Goal: Task Accomplishment & Management: Complete application form

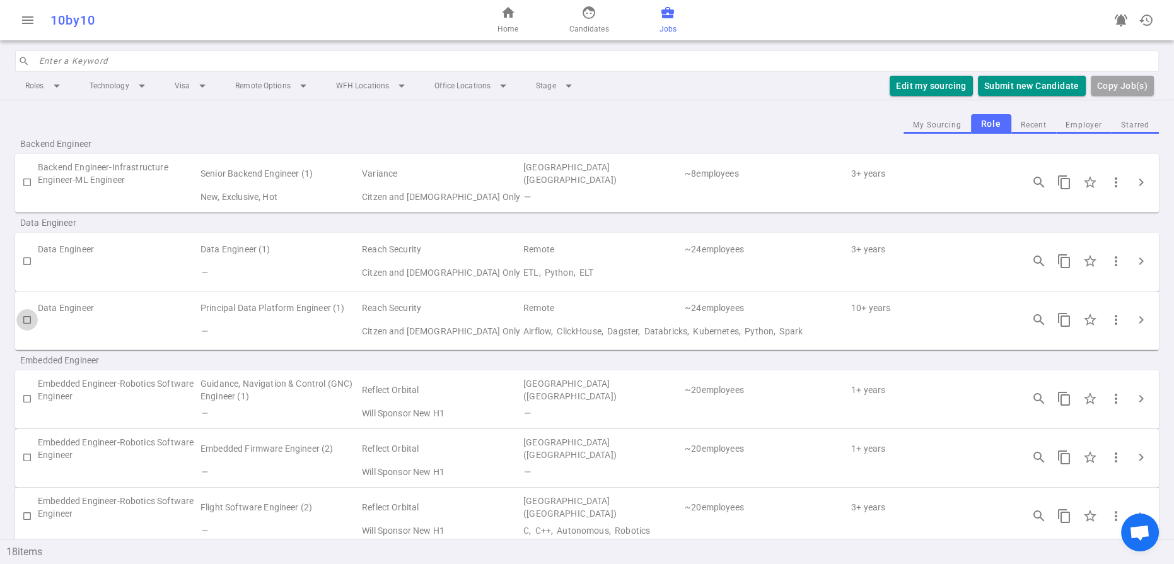
click at [25, 330] on input "checkbox" at bounding box center [26, 319] width 21 height 21
checkbox input "true"
click at [963, 96] on button "Submit Candidate to ( 1 ) Jobs" at bounding box center [1015, 86] width 141 height 21
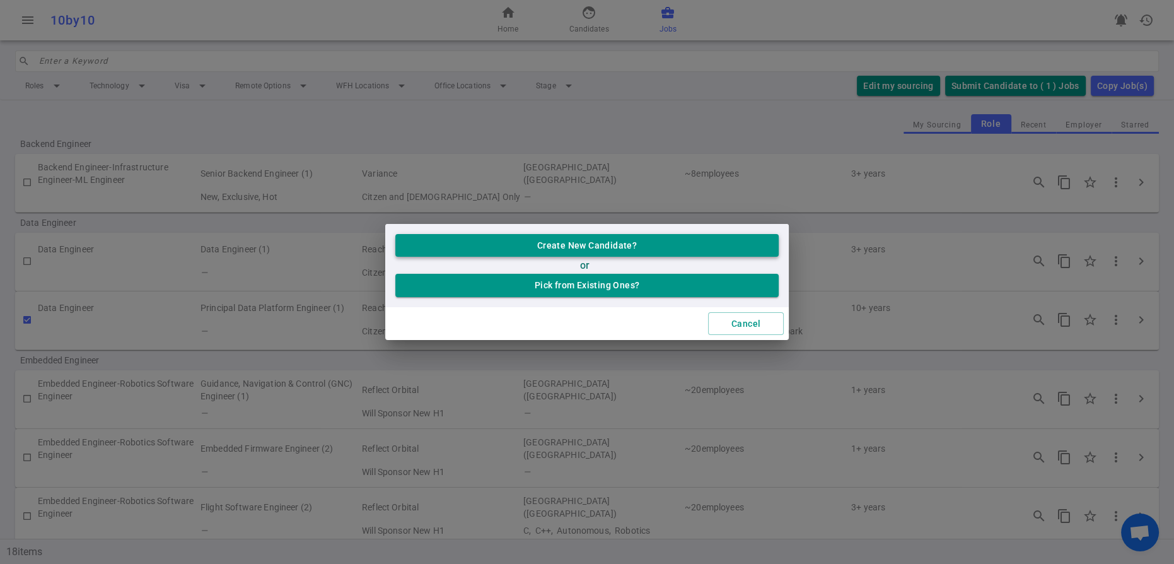
click at [601, 236] on button "Create New Candidate?" at bounding box center [586, 245] width 383 height 23
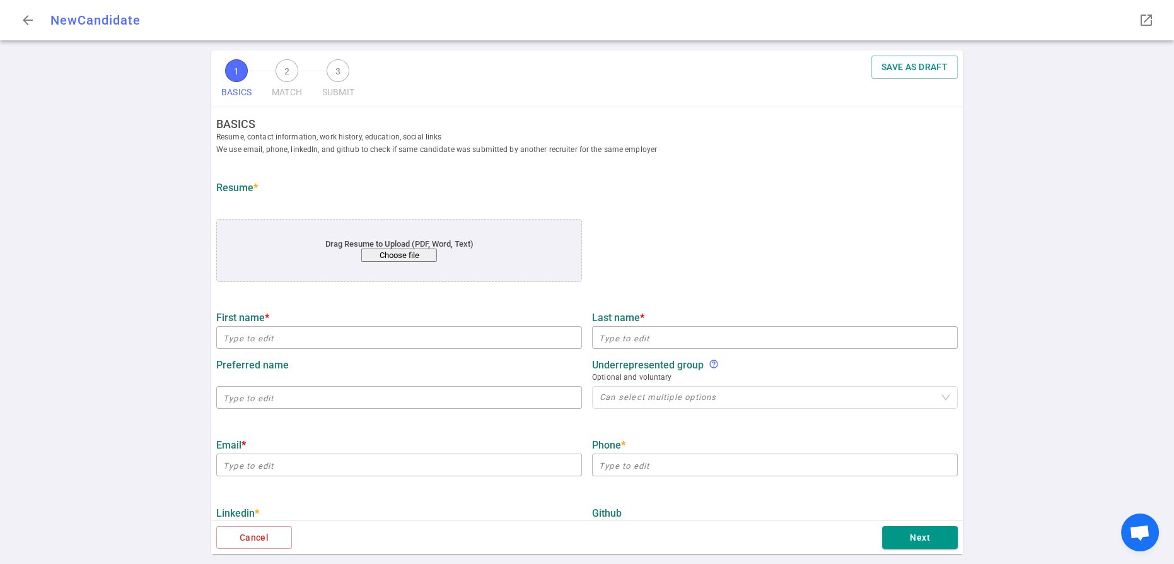
click at [409, 262] on button "Choose file" at bounding box center [399, 254] width 76 height 13
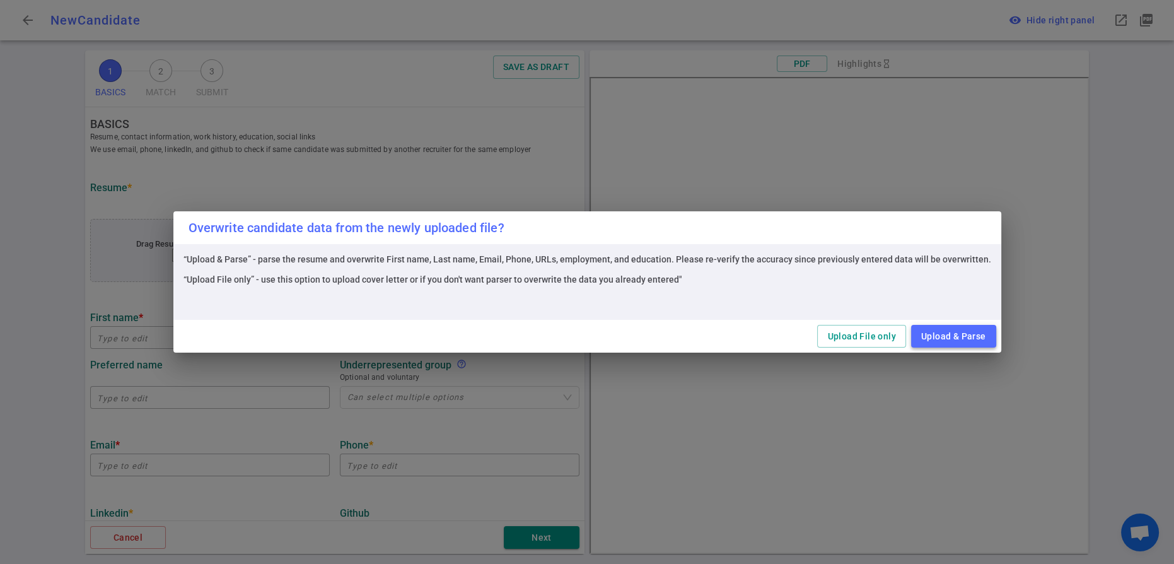
click at [996, 341] on button "Upload & Parse" at bounding box center [953, 336] width 85 height 23
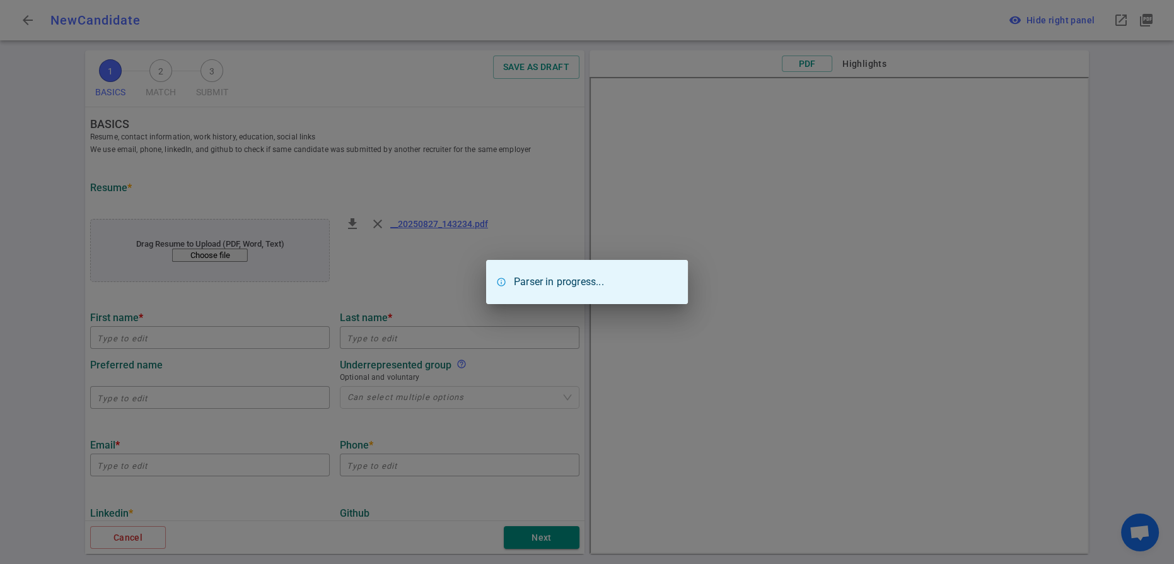
type input "Sanusvanth"
type input "Vijayamohan"
type input "[EMAIL_ADDRESS][DOMAIN_NAME]"
type input "[PHONE_NUMBER]"
type input "[URL][DOMAIN_NAME]"
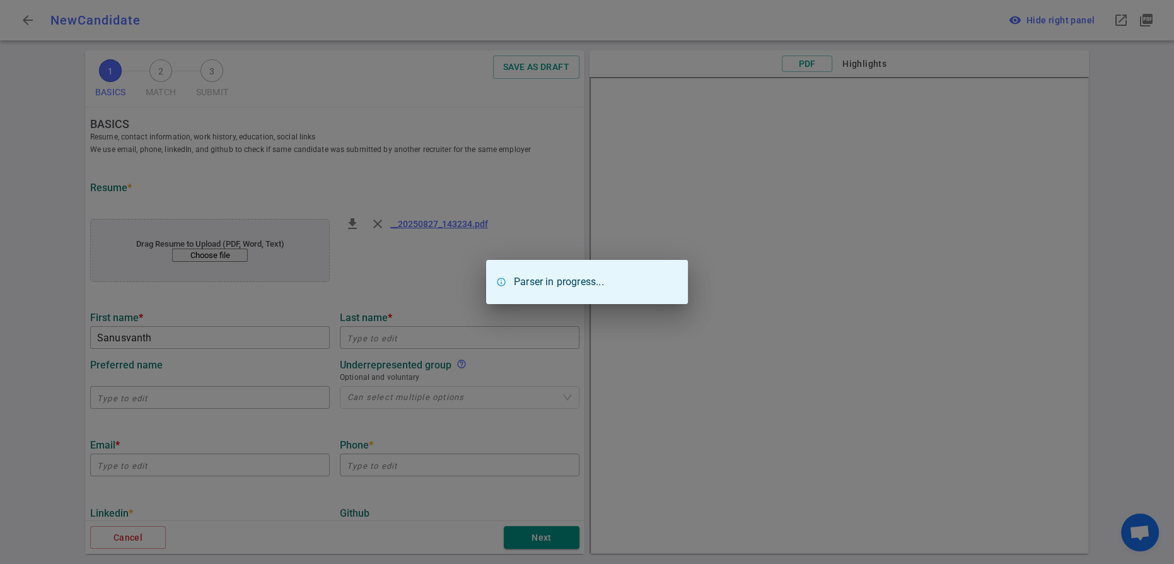
type input "Amazon"
type textarea "Principal Data Engineer"
type input "15.7"
type input "[PERSON_NAME][GEOGRAPHIC_DATA]"
type input "BE, Computer Science"
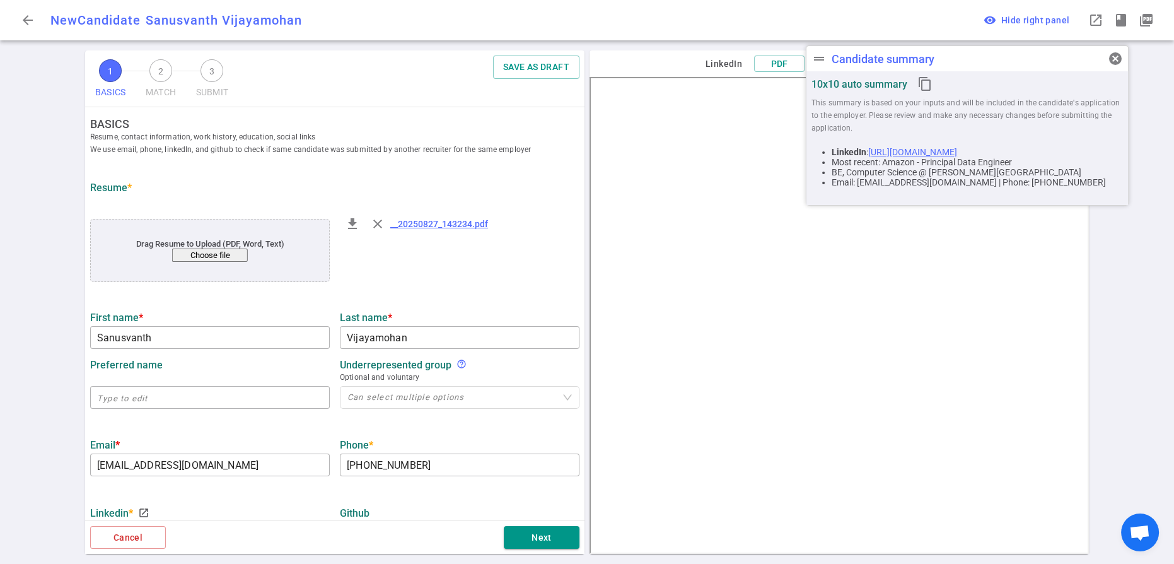
click at [473, 339] on ul "BASICS Resume, contact information, work history, education, social links We us…" at bounding box center [334, 552] width 499 height 890
click at [1117, 62] on span "cancel" at bounding box center [1115, 58] width 15 height 15
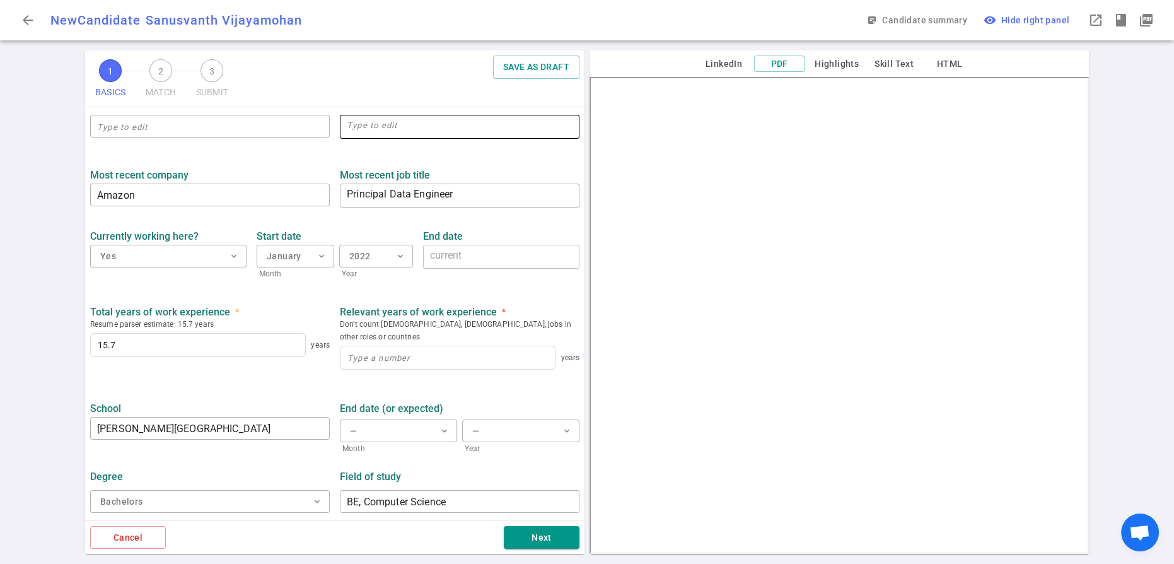
scroll to position [575, 0]
click at [370, 369] on input at bounding box center [448, 357] width 214 height 23
type input "15"
click at [277, 416] on ul "BASICS Resume, contact information, work history, education, social links We us…" at bounding box center [334, 75] width 499 height 890
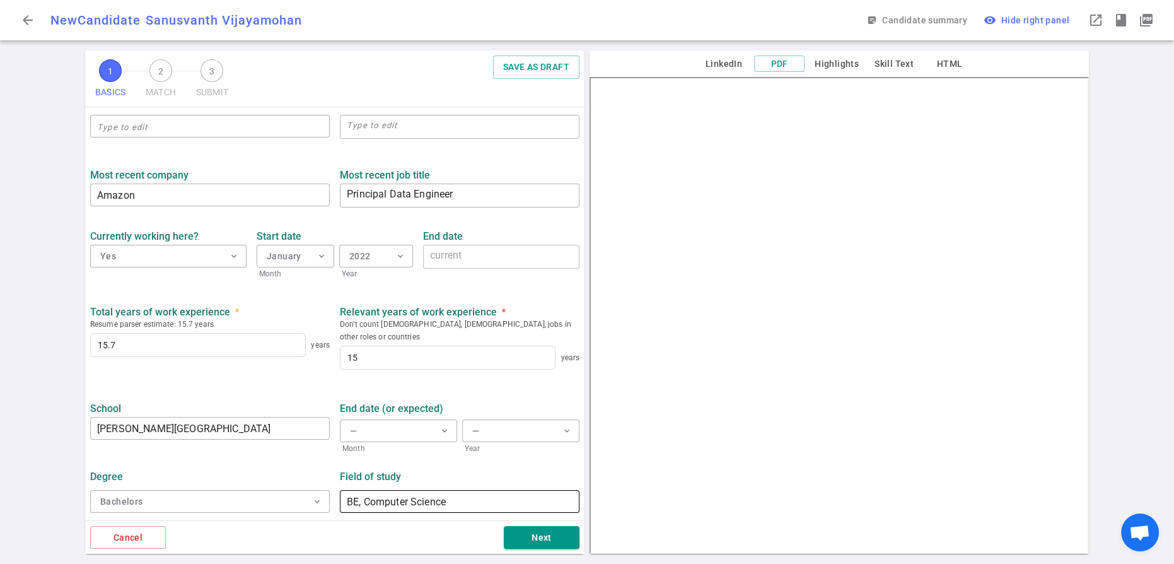
click at [371, 491] on input "BE, Computer Science" at bounding box center [460, 501] width 240 height 20
type input "Computer Science"
click at [545, 532] on button "Next" at bounding box center [542, 537] width 76 height 23
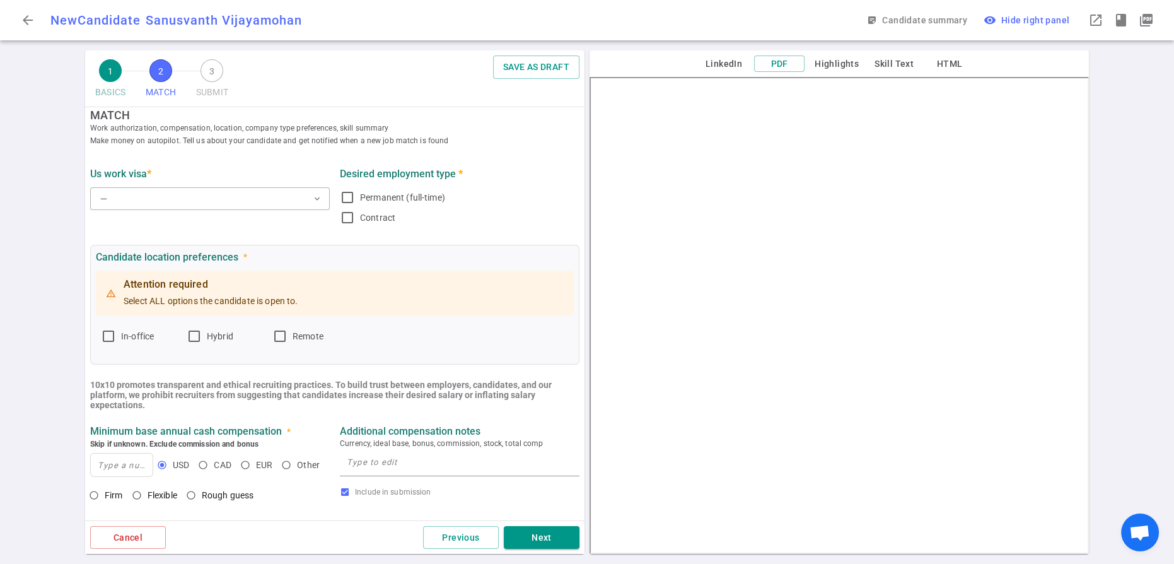
scroll to position [0, 0]
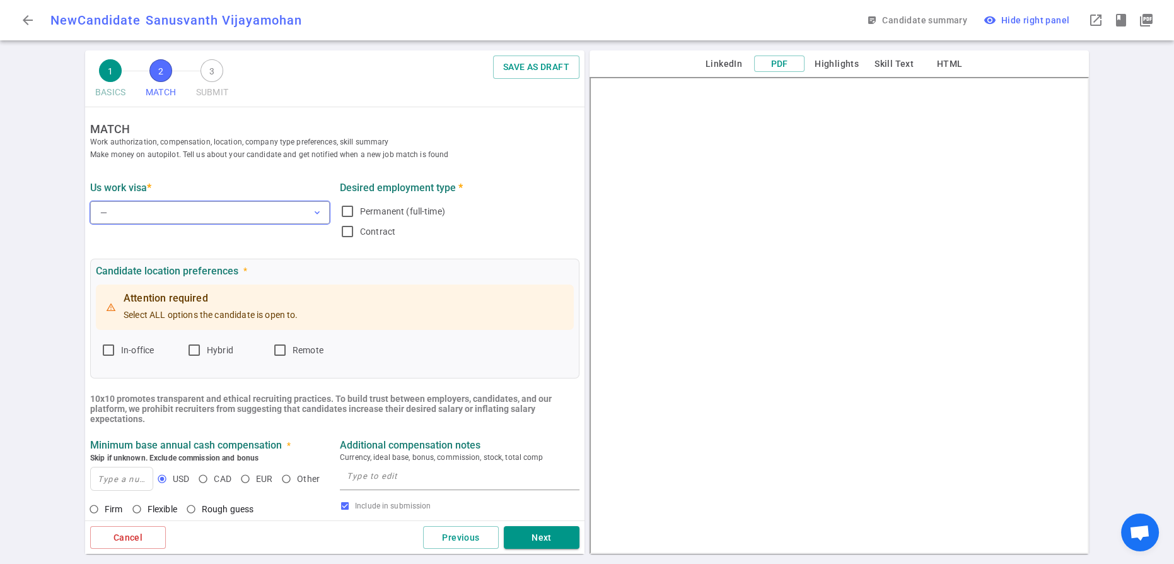
click at [320, 218] on span "expand_more" at bounding box center [317, 212] width 10 height 10
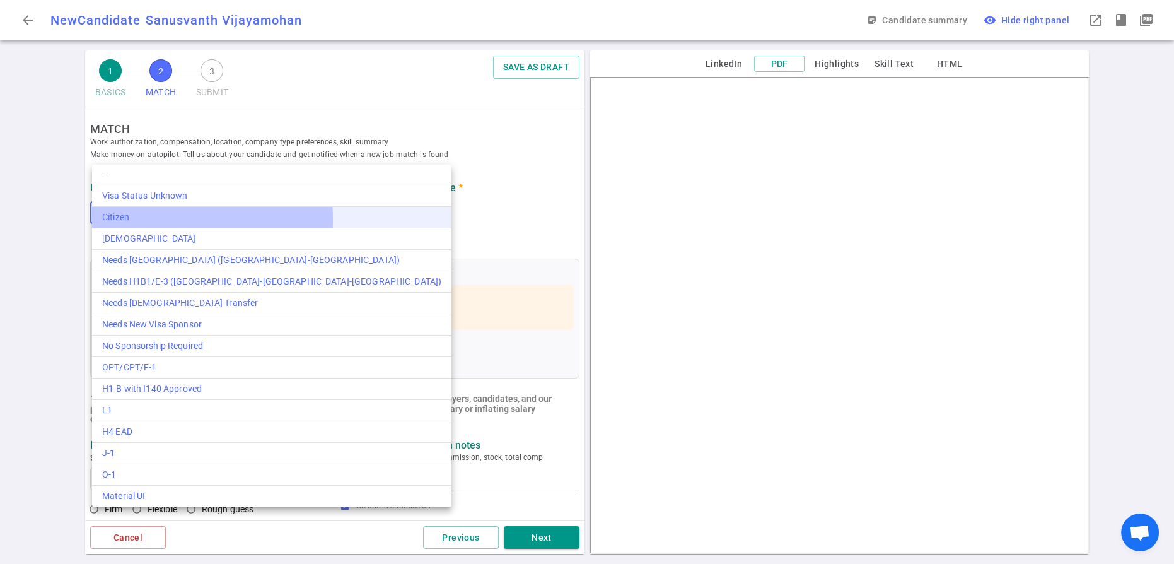
click at [167, 224] on div "Citizen" at bounding box center [271, 217] width 339 height 13
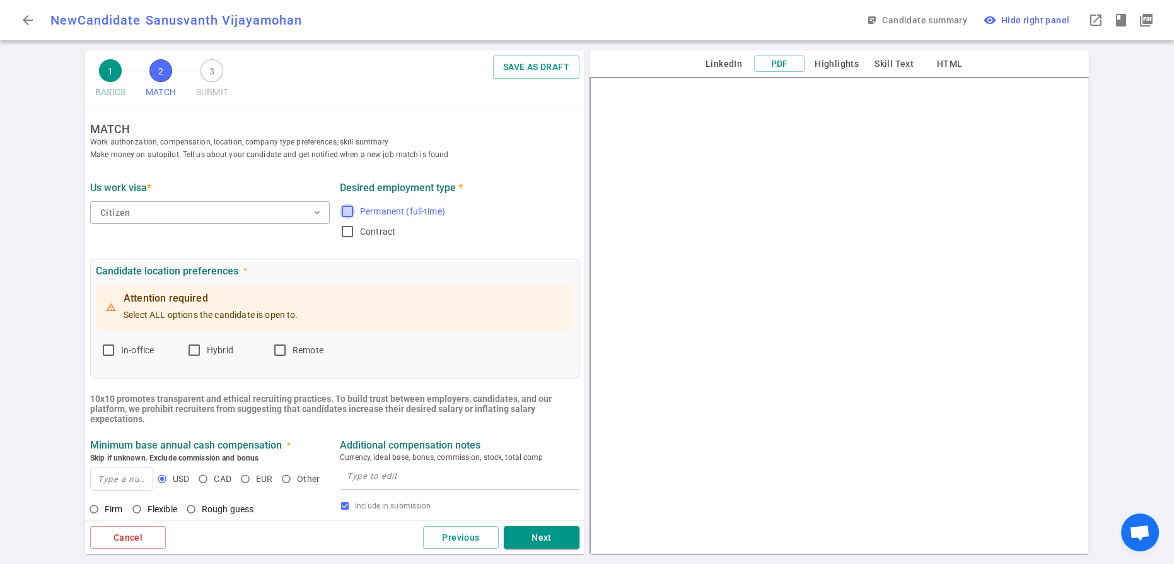
click at [347, 219] on input "Permanent (full-time)" at bounding box center [347, 211] width 15 height 15
checkbox input "true"
click at [288, 358] on input "Remote" at bounding box center [279, 349] width 15 height 15
checkbox input "true"
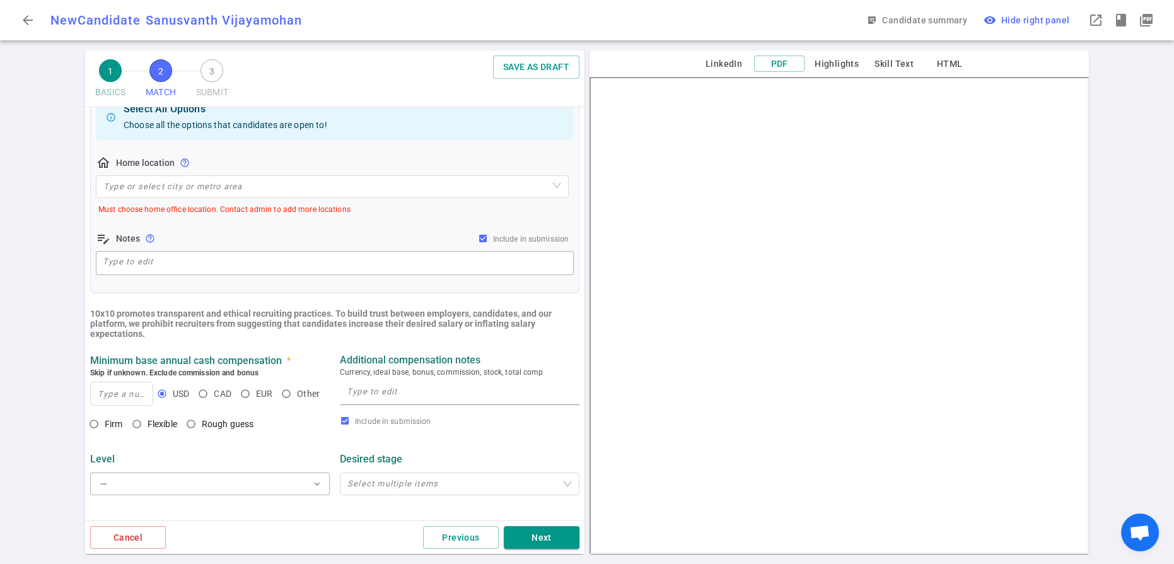
scroll to position [280, 0]
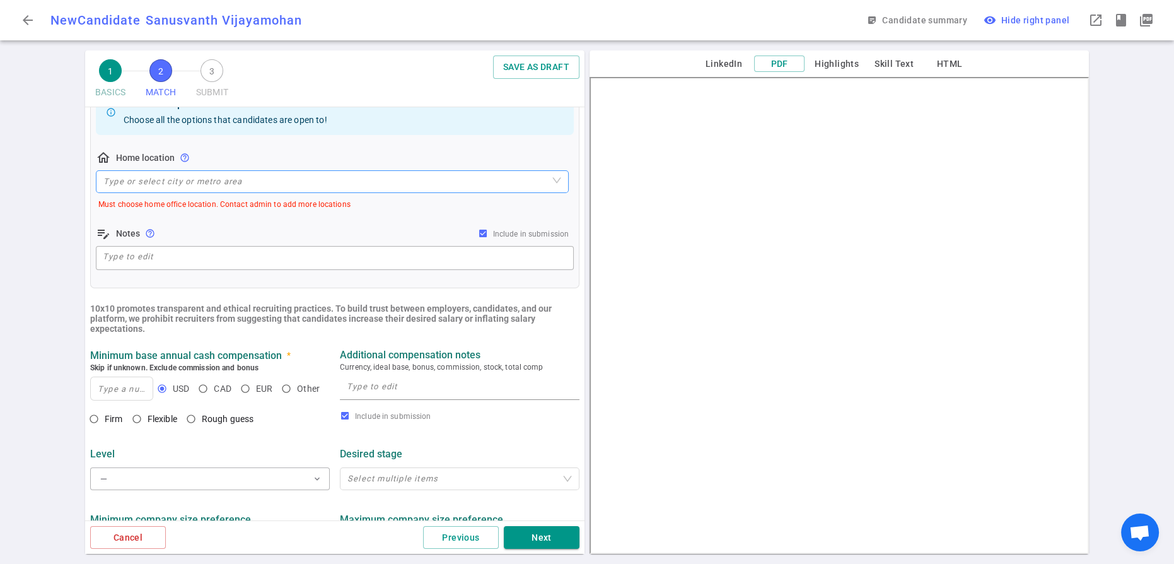
click at [208, 192] on input "search" at bounding box center [332, 181] width 458 height 21
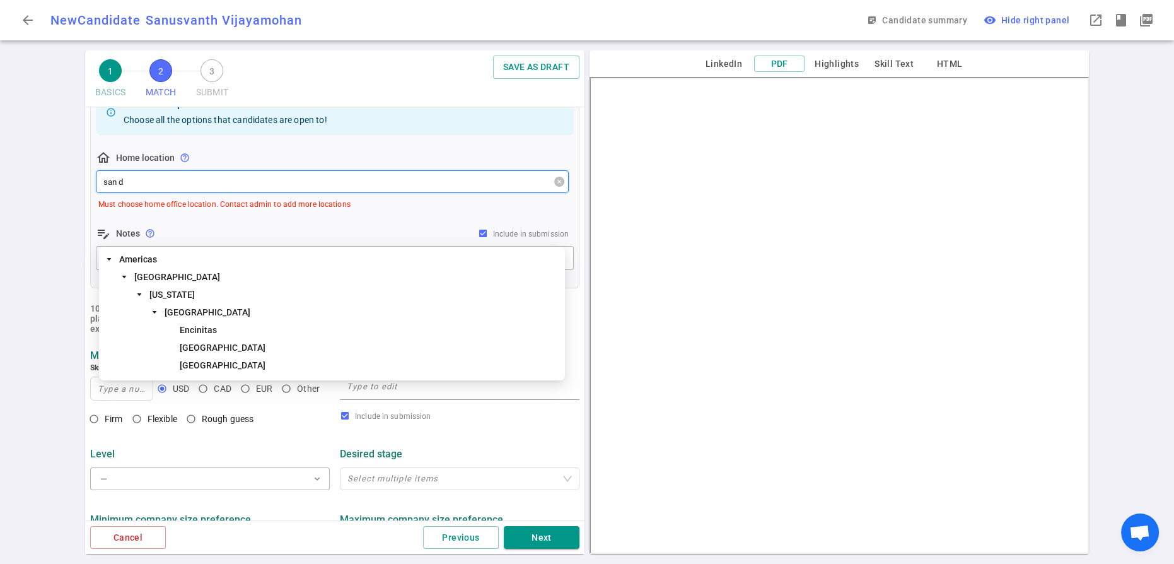
type input "san di"
click at [214, 315] on span "[GEOGRAPHIC_DATA]" at bounding box center [208, 312] width 86 height 10
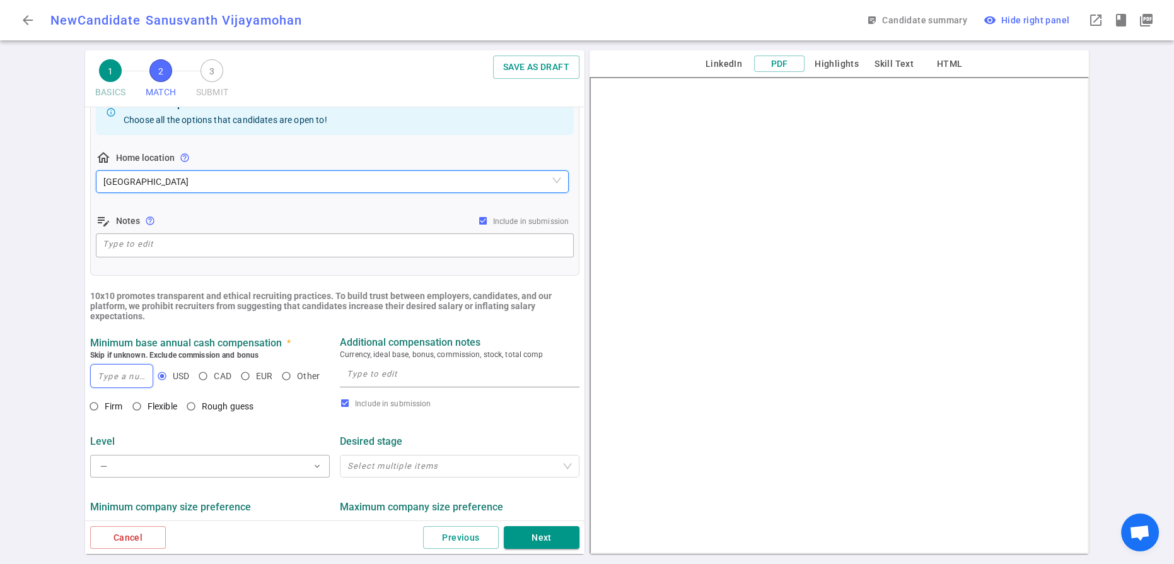
click at [107, 387] on input at bounding box center [122, 375] width 62 height 23
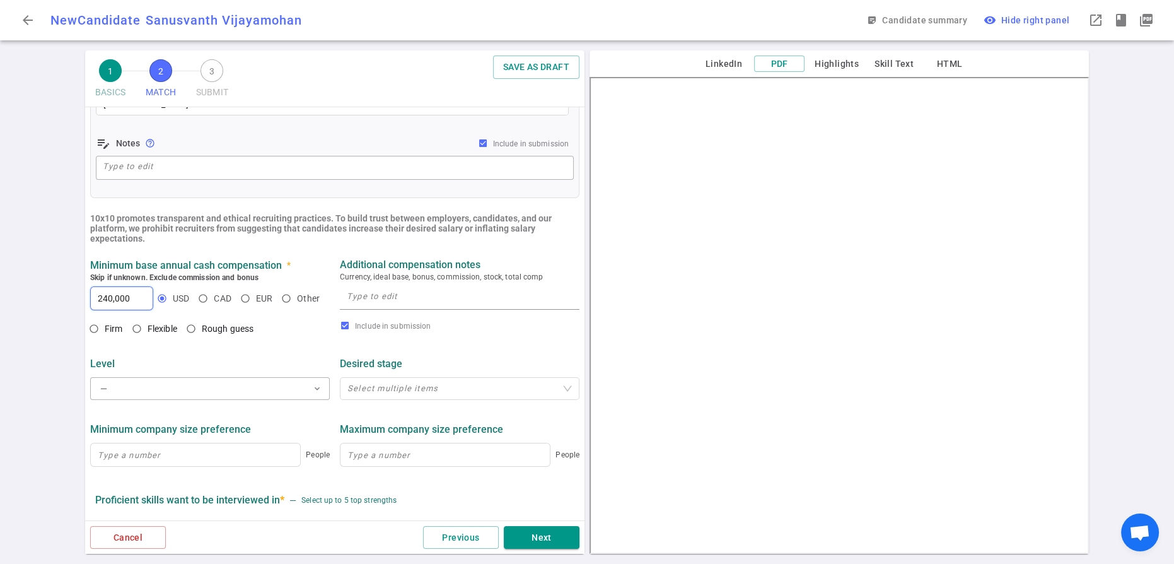
scroll to position [366, 0]
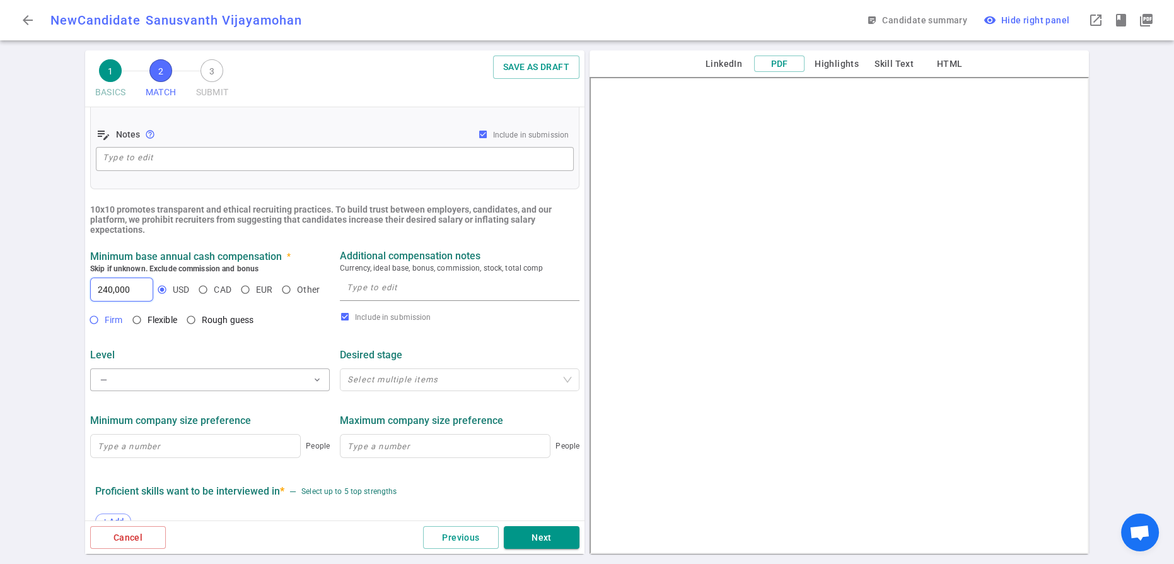
type input "240,000"
click at [96, 330] on input "Firm" at bounding box center [93, 319] width 21 height 21
radio input "true"
click at [375, 298] on textarea at bounding box center [460, 289] width 226 height 18
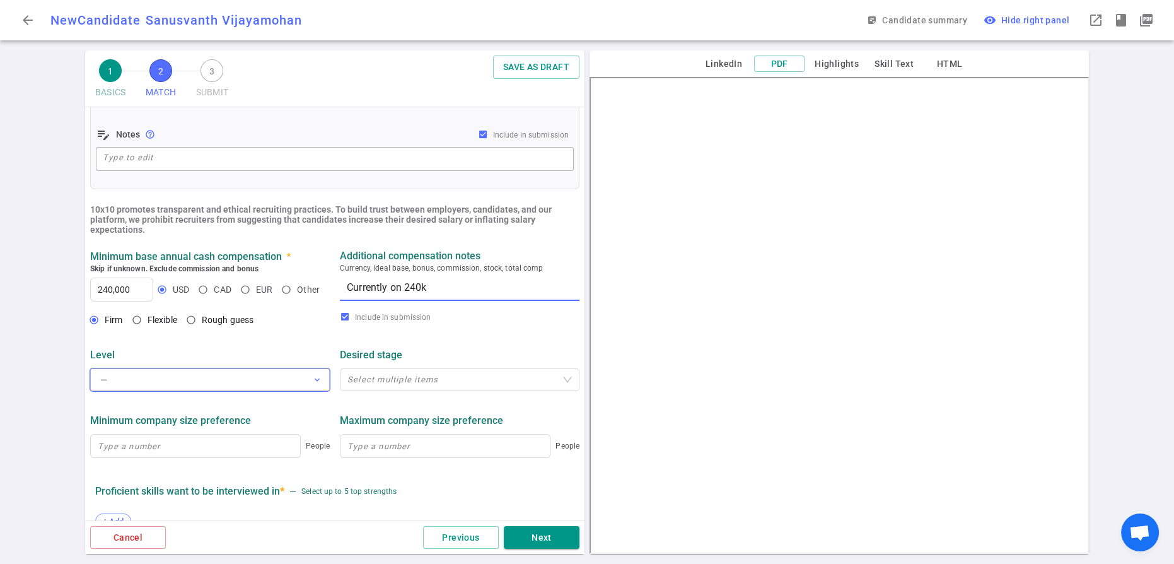
type textarea "Currently on 240k"
click at [313, 385] on span "expand_more" at bounding box center [317, 380] width 10 height 10
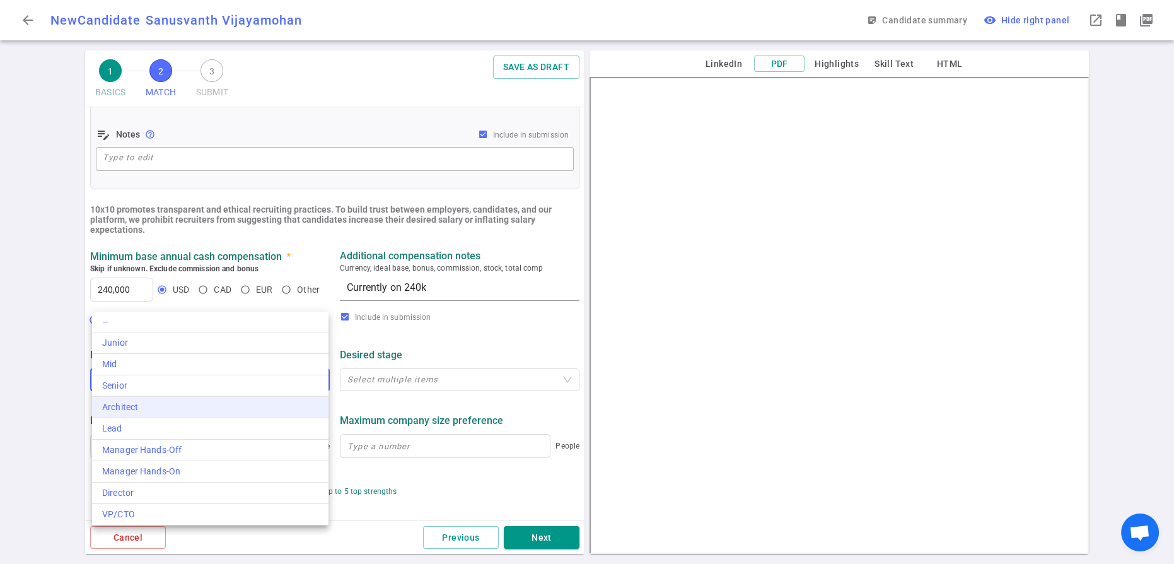
click at [187, 414] on div "Architect" at bounding box center [210, 406] width 216 height 13
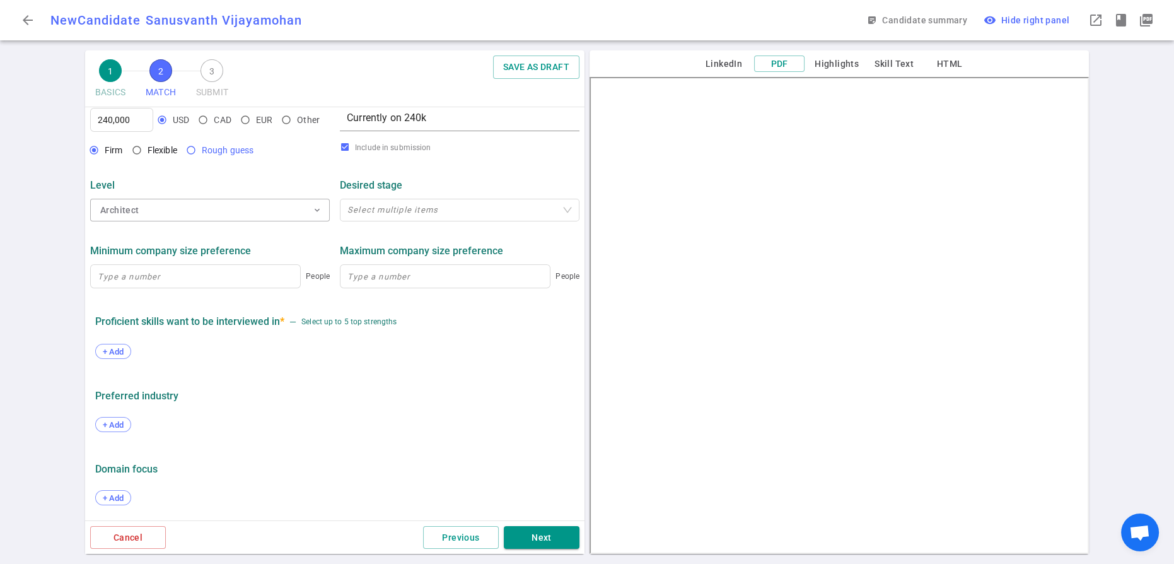
scroll to position [612, 0]
click at [119, 356] on span "+ Add" at bounding box center [113, 351] width 30 height 9
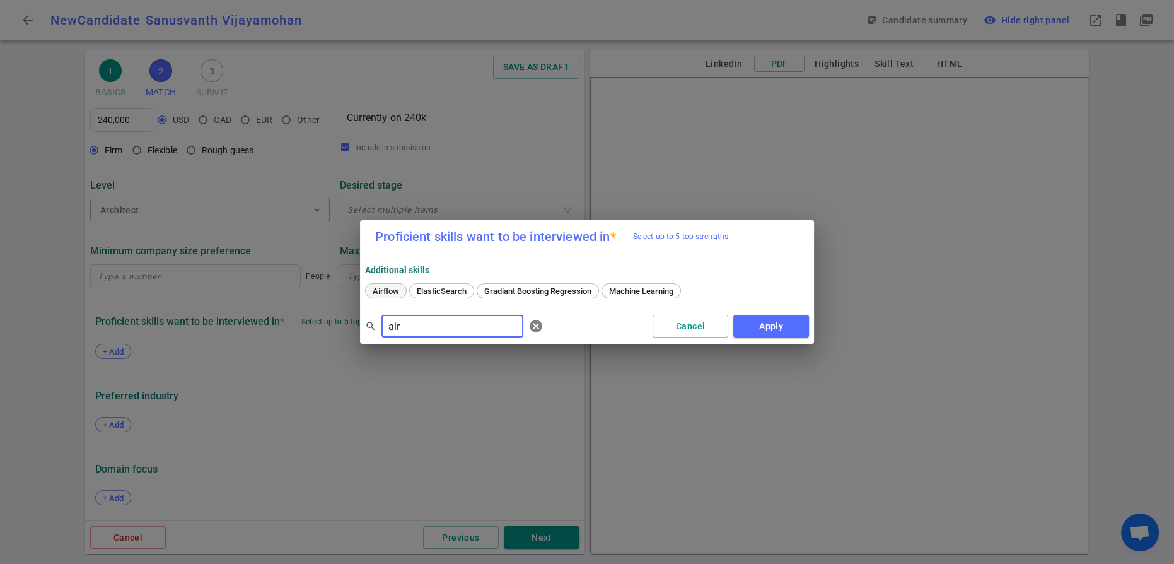
click at [391, 294] on span "Airflow" at bounding box center [385, 290] width 35 height 9
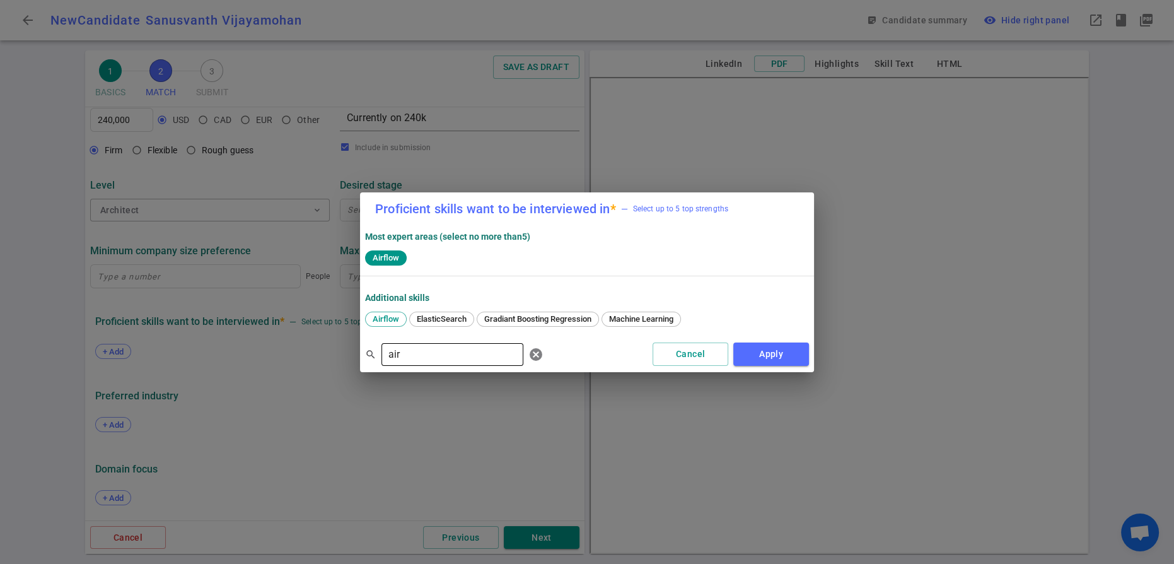
click at [412, 364] on input "air" at bounding box center [453, 354] width 142 height 20
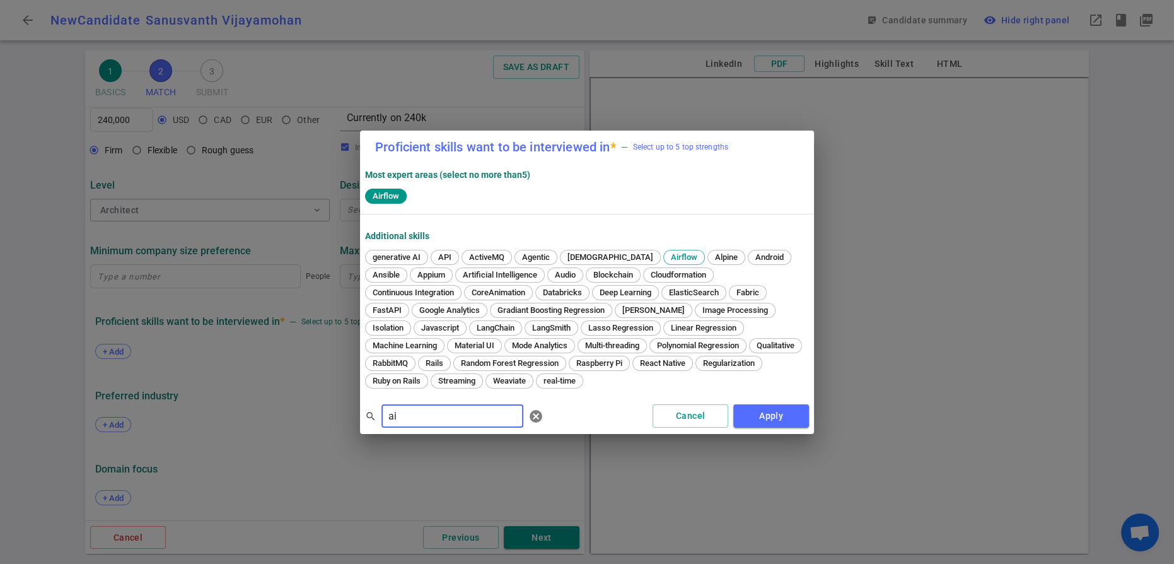
type input "a"
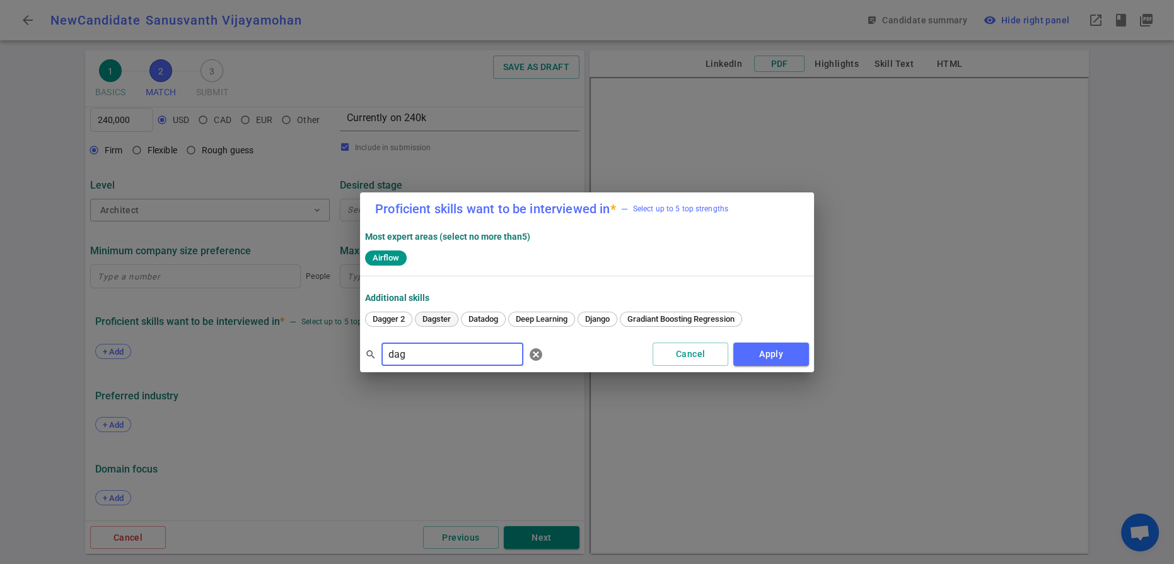
click at [450, 324] on span "Dagster" at bounding box center [436, 318] width 37 height 9
click at [423, 364] on input "dag" at bounding box center [453, 354] width 142 height 20
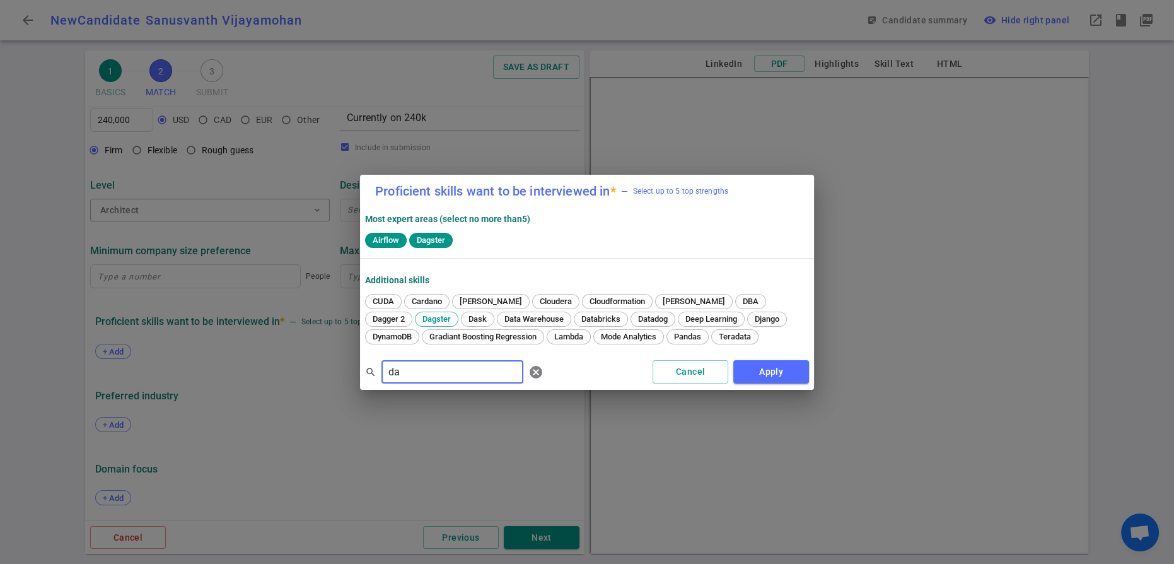
type input "d"
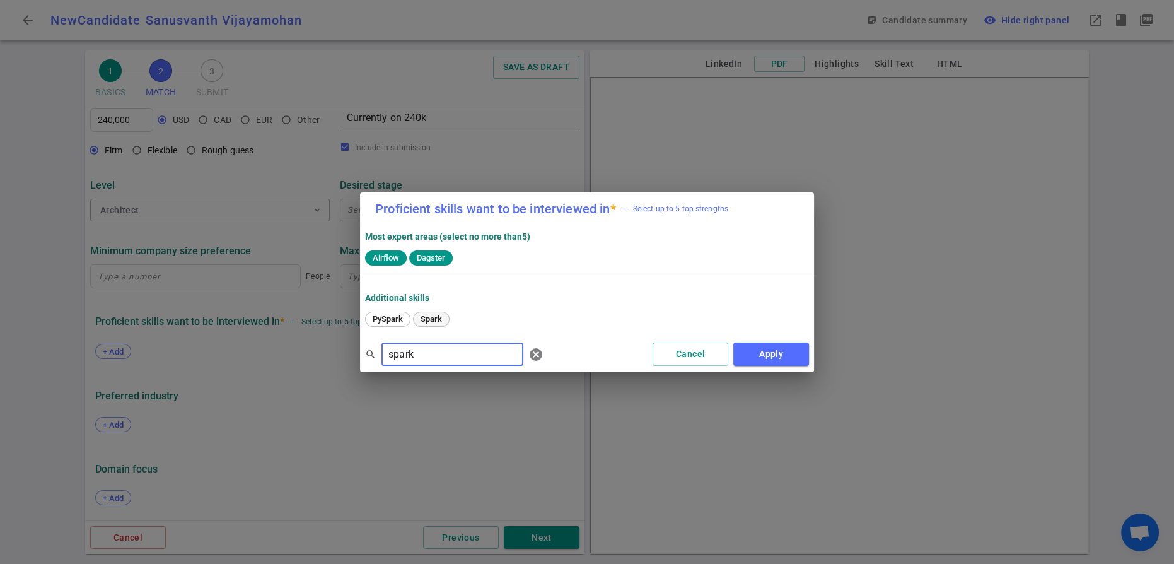
click at [440, 324] on span "Spark" at bounding box center [431, 318] width 30 height 9
drag, startPoint x: 429, startPoint y: 370, endPoint x: 393, endPoint y: 370, distance: 35.3
click at [393, 364] on input "spark" at bounding box center [453, 354] width 142 height 20
type input "f"
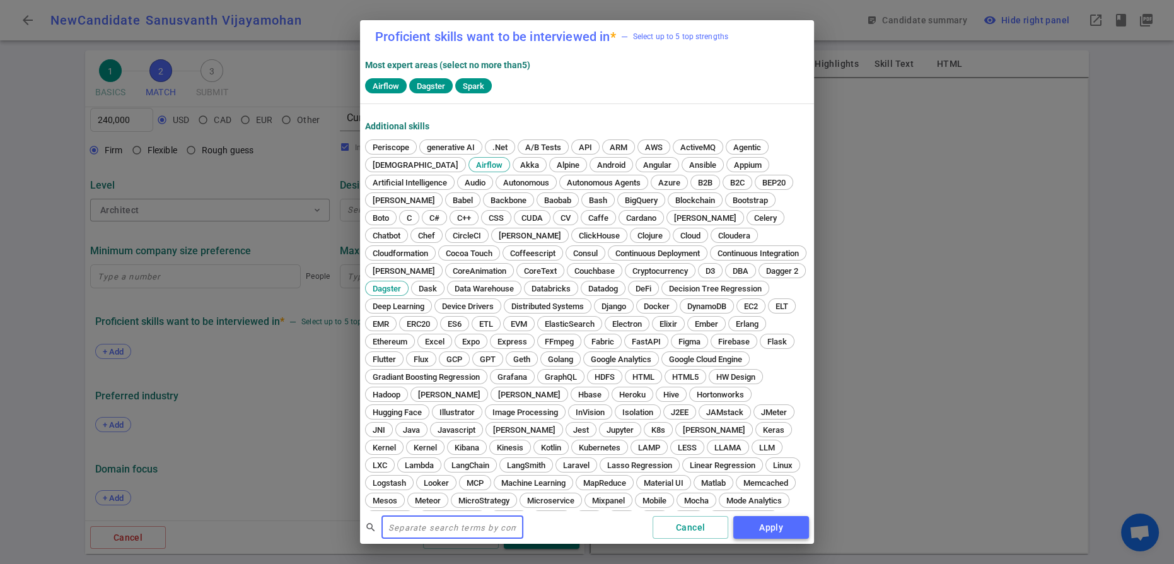
click at [765, 533] on button "Apply" at bounding box center [771, 527] width 76 height 23
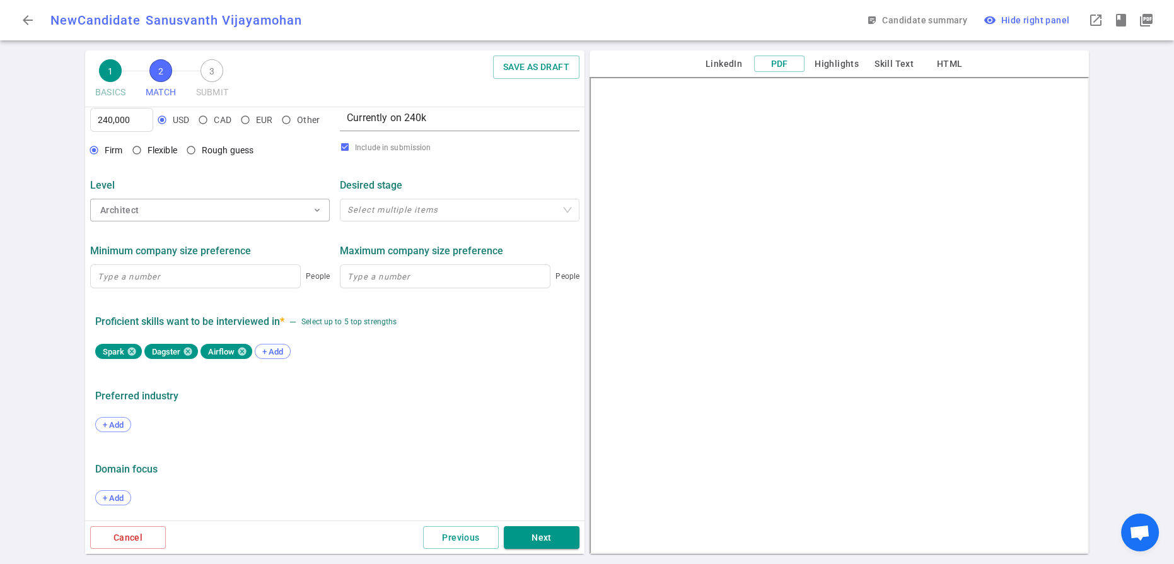
scroll to position [689, 0]
click at [529, 532] on button "Next" at bounding box center [542, 537] width 76 height 23
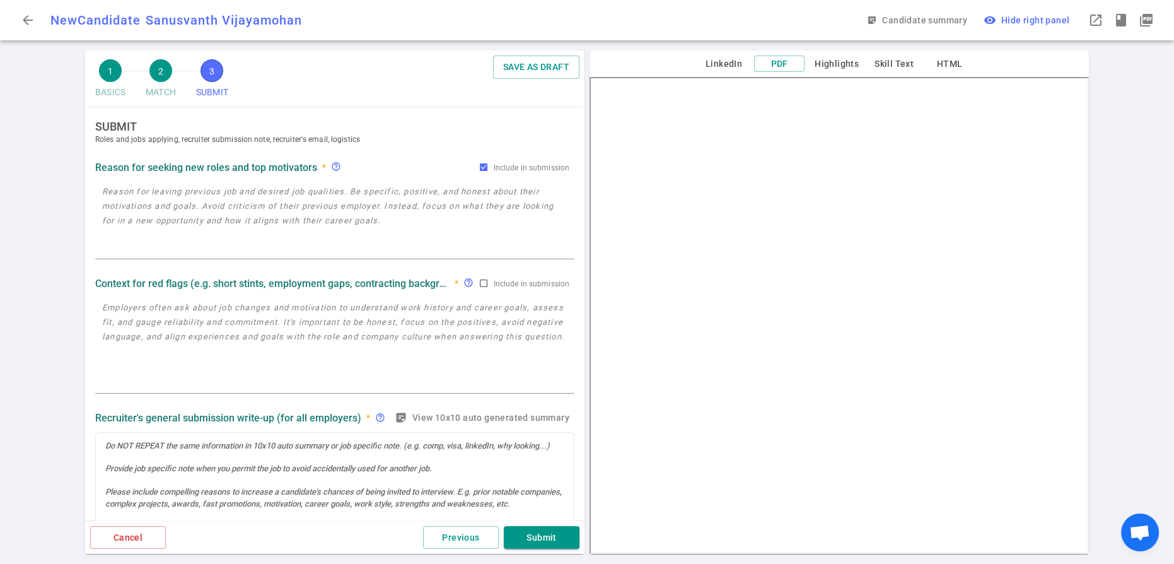
scroll to position [0, 0]
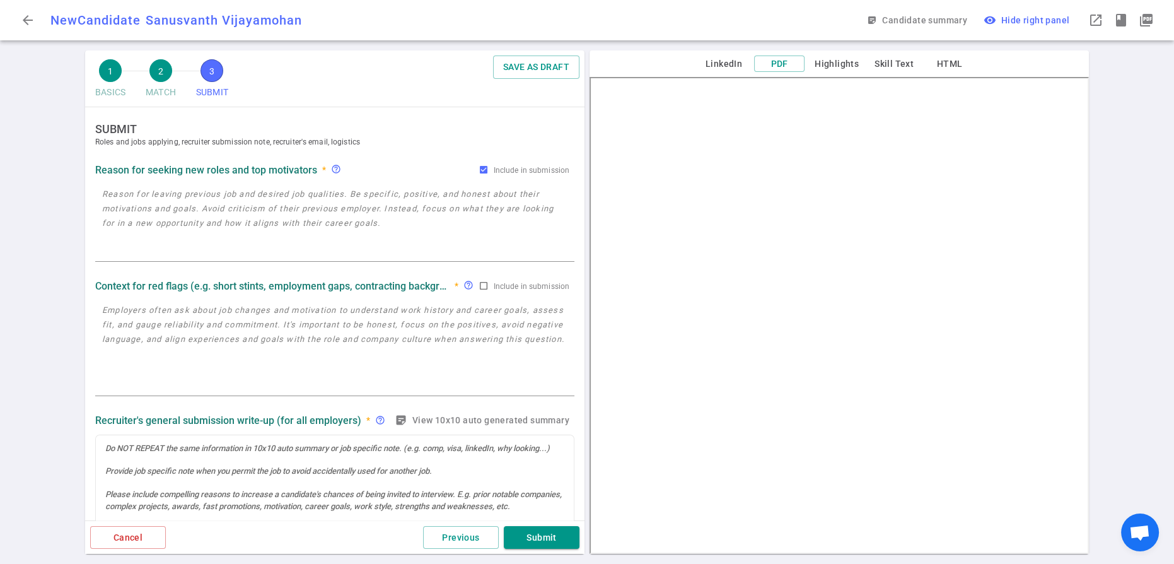
click at [121, 223] on textarea at bounding box center [334, 223] width 465 height 73
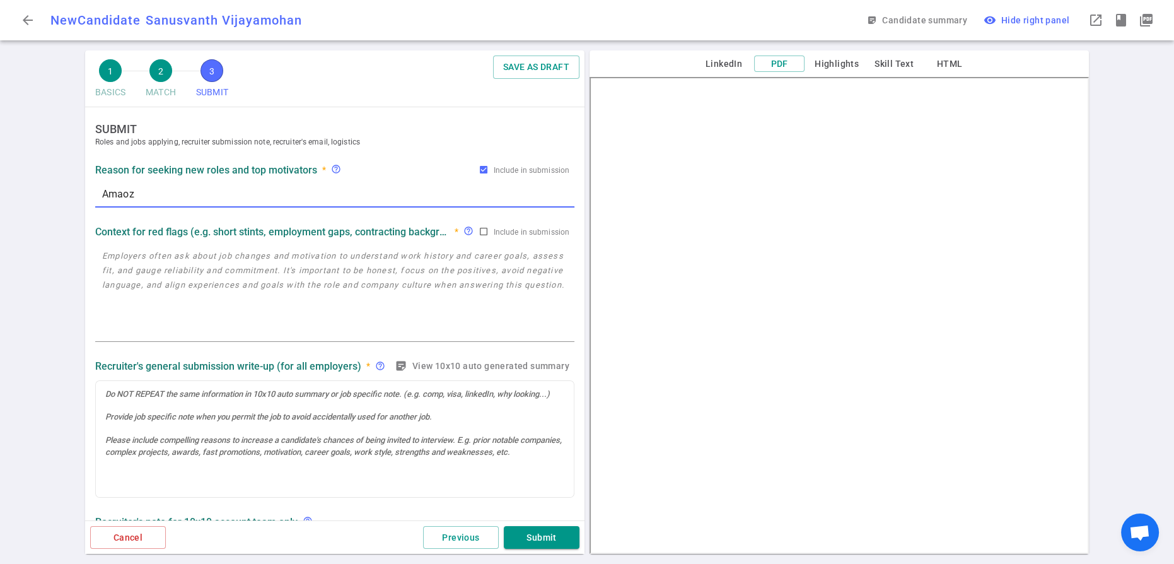
type textarea "Amaozn"
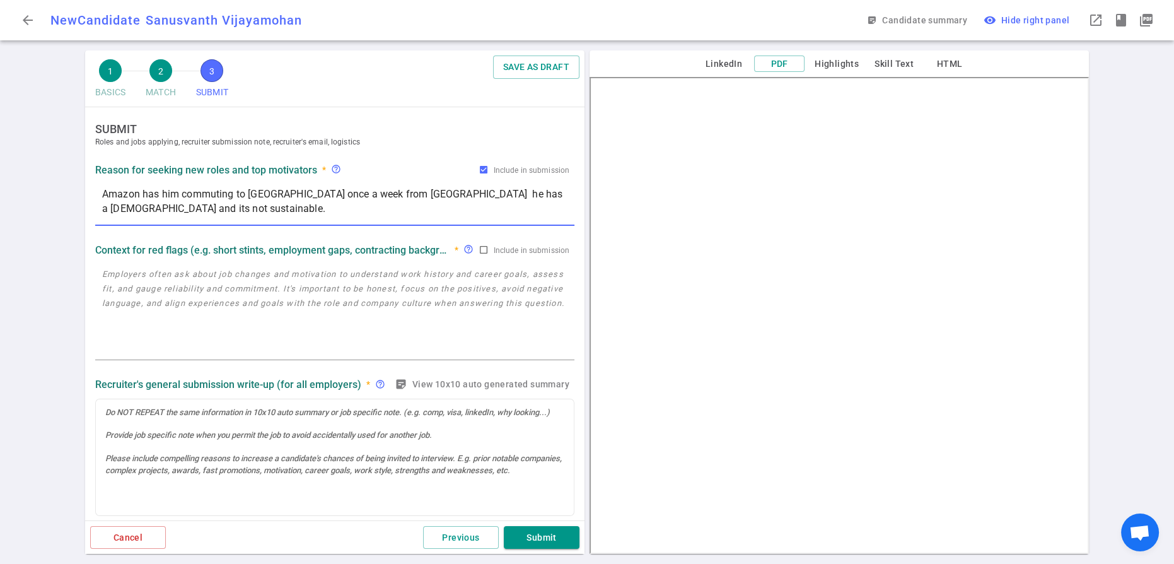
click at [509, 210] on textarea "Amazon has him commuting to [GEOGRAPHIC_DATA] once a week from [GEOGRAPHIC_DATA…" at bounding box center [334, 205] width 465 height 37
click at [294, 223] on textarea "Amazon has him commuting to [GEOGRAPHIC_DATA] once a week from [GEOGRAPHIC_DATA…" at bounding box center [334, 205] width 465 height 37
click at [310, 223] on textarea "Amazon has him commuting to [GEOGRAPHIC_DATA] once a week from [GEOGRAPHIC_DATA…" at bounding box center [334, 205] width 465 height 37
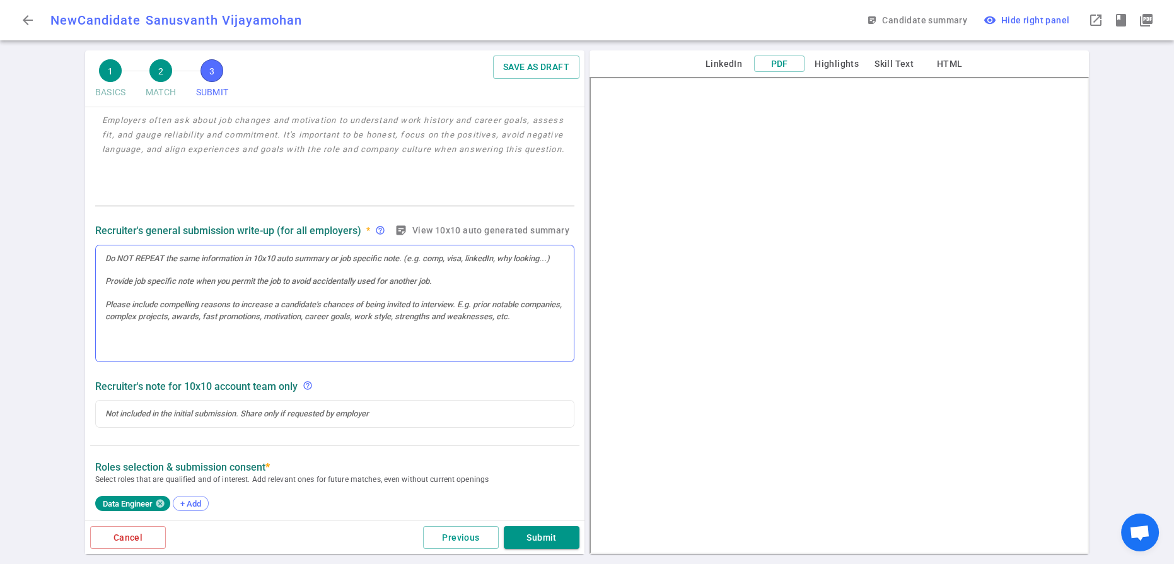
type textarea "Amazon has him commuting to [GEOGRAPHIC_DATA] once a week from [GEOGRAPHIC_DATA…"
click at [209, 308] on div at bounding box center [335, 303] width 478 height 117
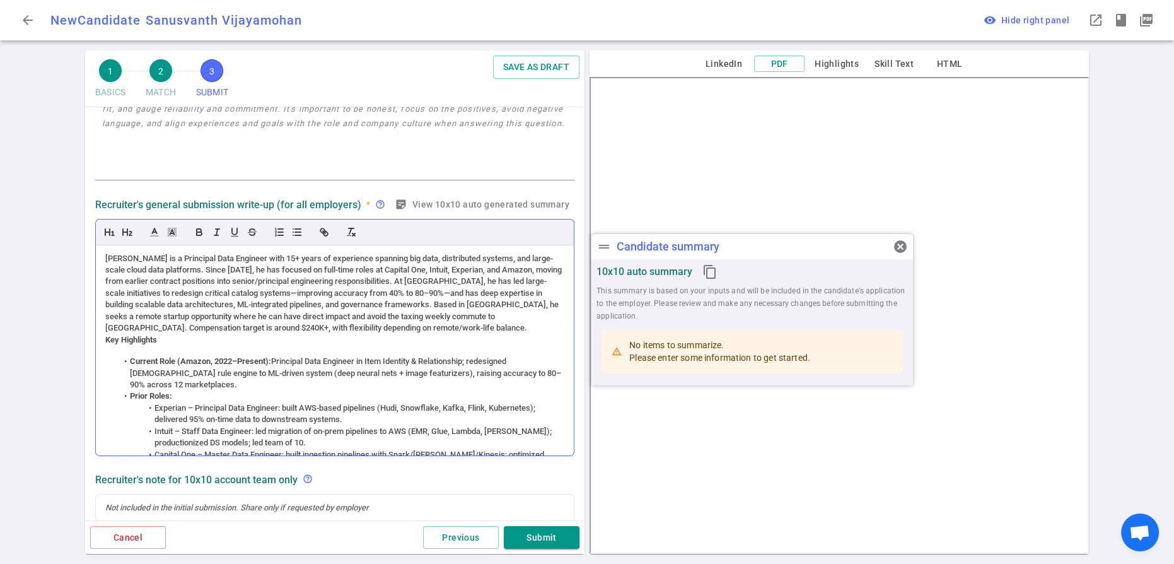
scroll to position [194, 0]
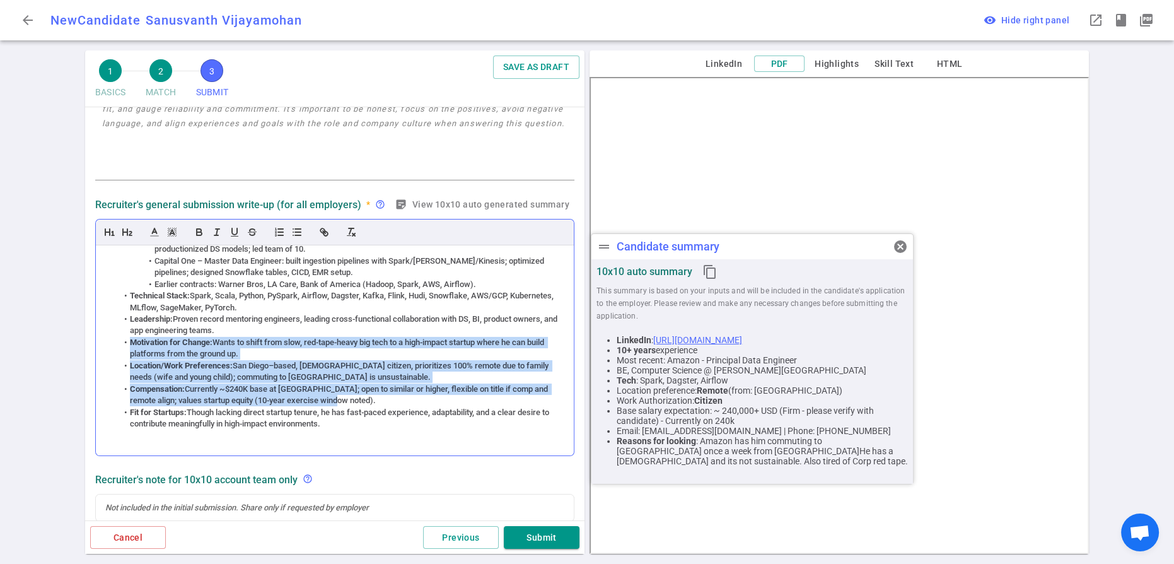
drag, startPoint x: 361, startPoint y: 426, endPoint x: 132, endPoint y: 371, distance: 235.5
click at [132, 371] on ul "Current Role (Amazon, 2022–Present): Principal Data Engineer in Item Identity &…" at bounding box center [334, 295] width 459 height 267
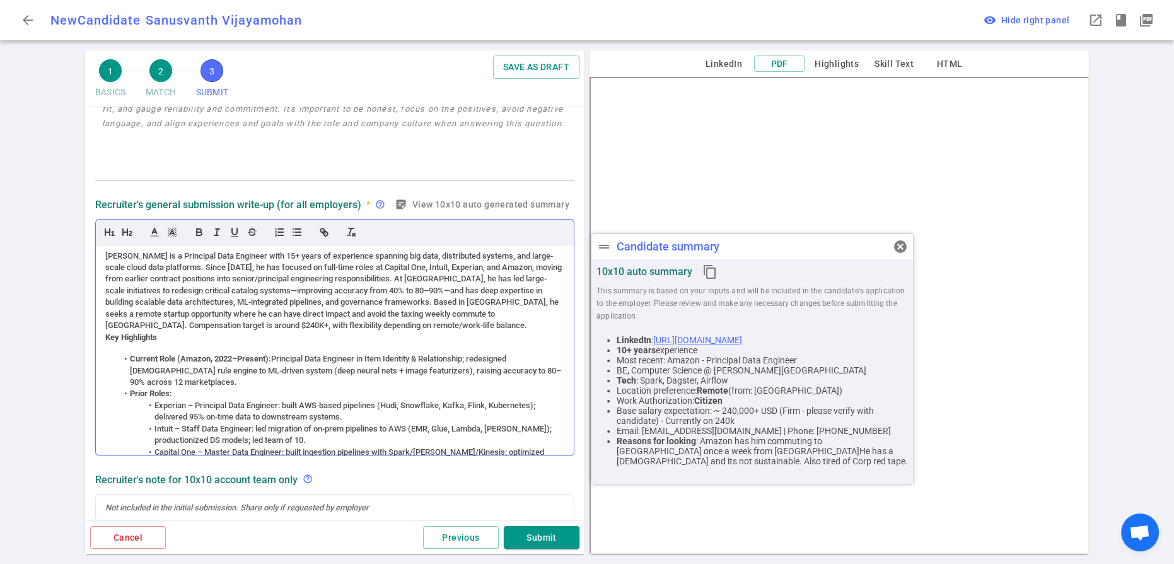
scroll to position [0, 0]
click at [201, 281] on div "[PERSON_NAME] is a Principal Data Engineer with 15+ years of experience spannin…" at bounding box center [334, 293] width 459 height 81
click at [168, 291] on div "Sanusvanth is a Principal Data Engineer with 15+ years of experience spanning b…" at bounding box center [334, 293] width 459 height 81
click at [233, 322] on div "Principal Data Engineer with 15+ years of experience spanning big data, distrib…" at bounding box center [334, 293] width 459 height 81
click at [386, 324] on div "Principal Data Engineer with 15+ years of experience spanning big data, distrib…" at bounding box center [334, 293] width 459 height 81
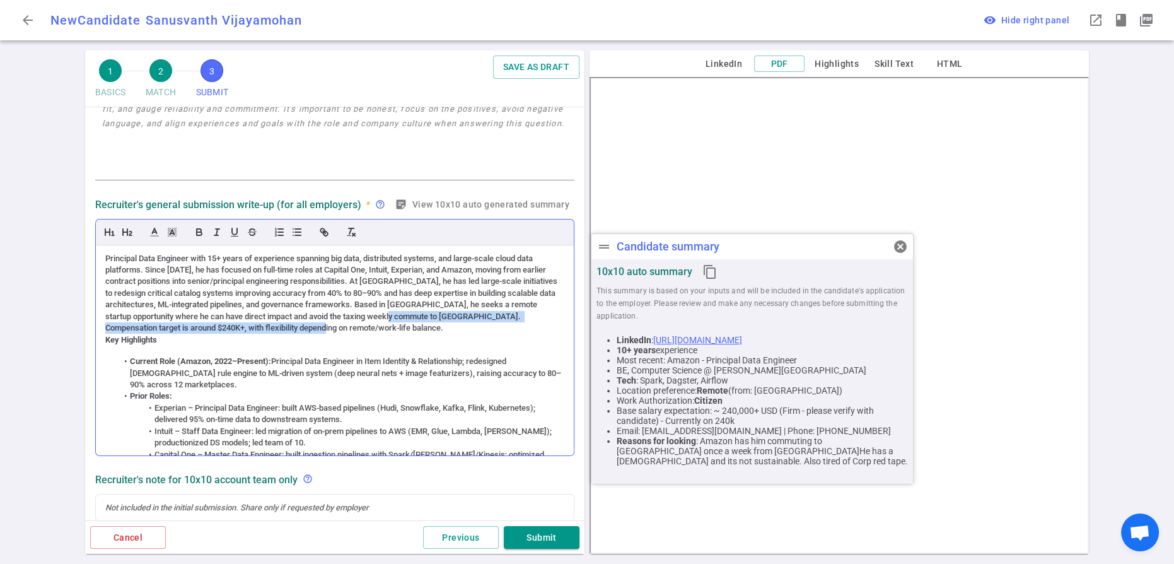
drag, startPoint x: 364, startPoint y: 357, endPoint x: 450, endPoint y: 340, distance: 87.4
click at [450, 334] on div "Principal Data Engineer with 15+ years of experience spanning big data, distrib…" at bounding box center [334, 293] width 459 height 81
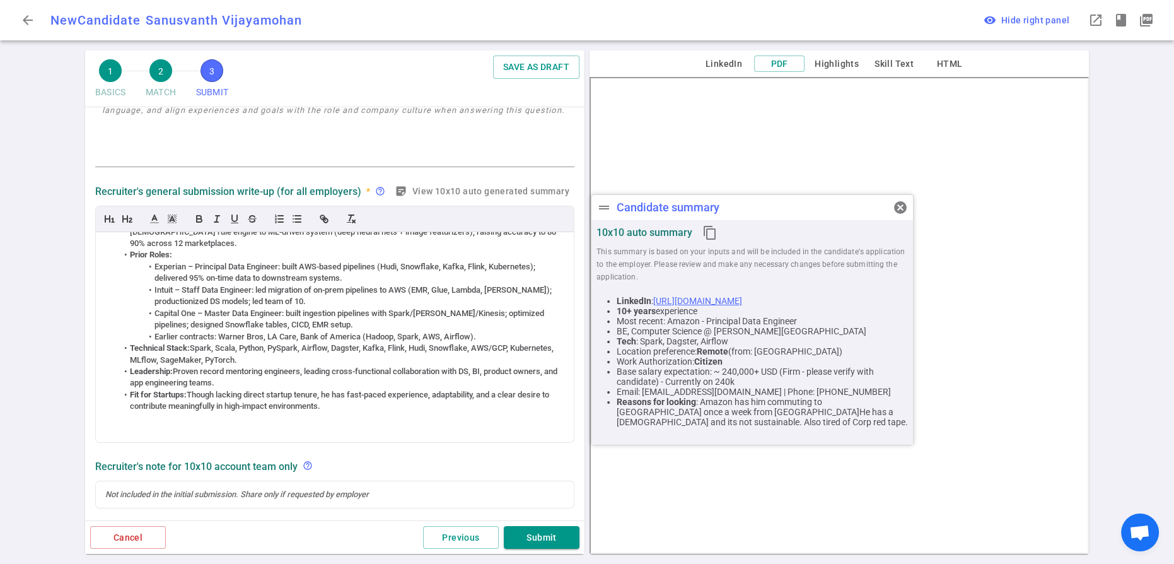
scroll to position [218, 0]
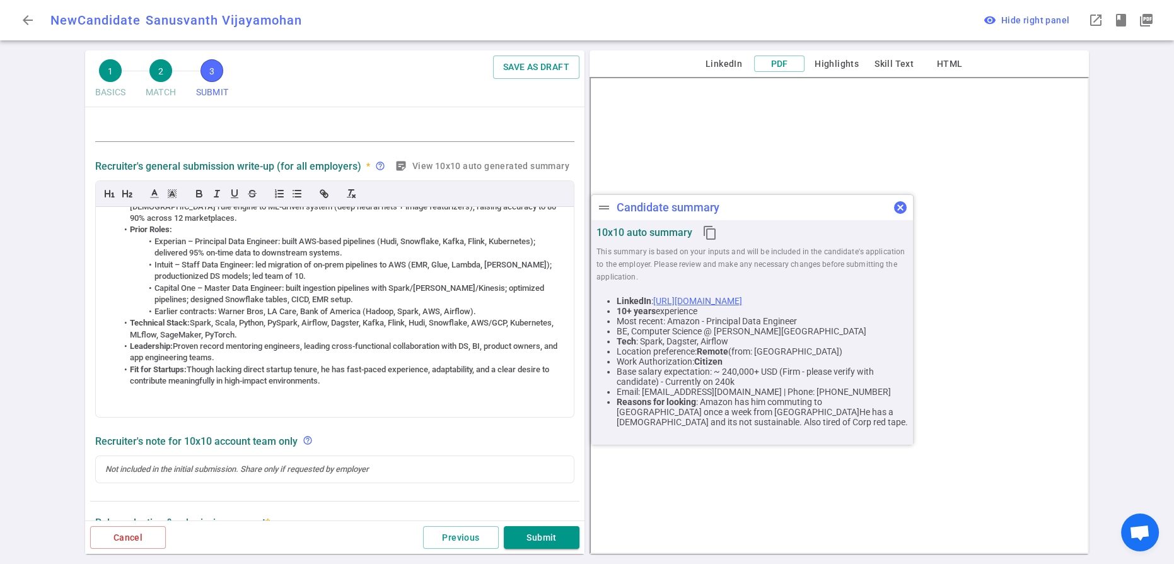
click at [896, 206] on span "cancel" at bounding box center [900, 207] width 15 height 15
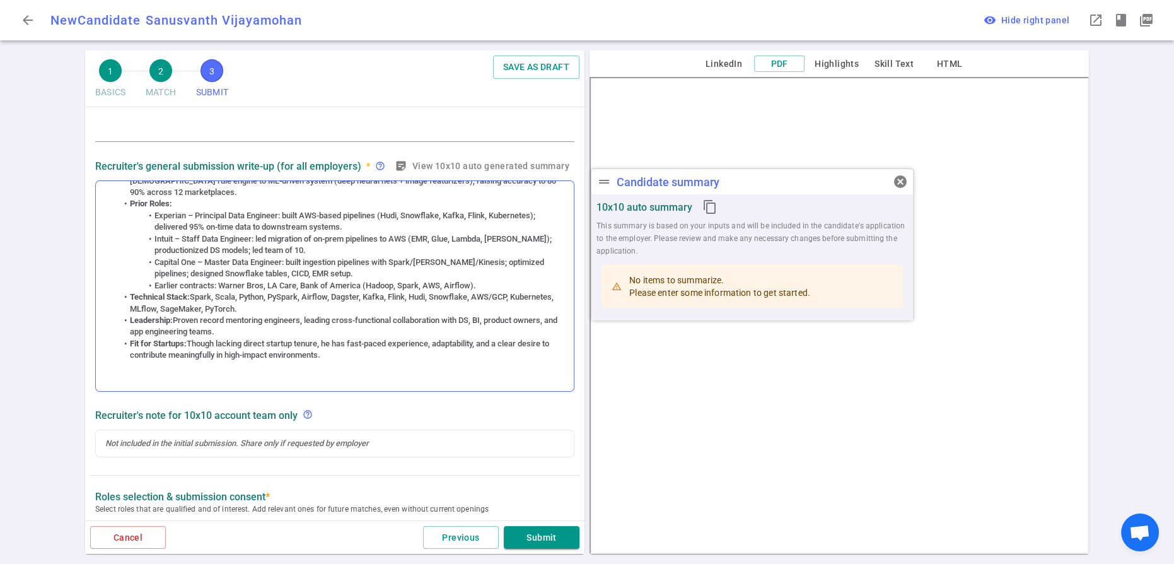
click at [374, 361] on li "Fit for Startups: Though lacking direct startup tenure, he has fast-paced exper…" at bounding box center [341, 349] width 447 height 23
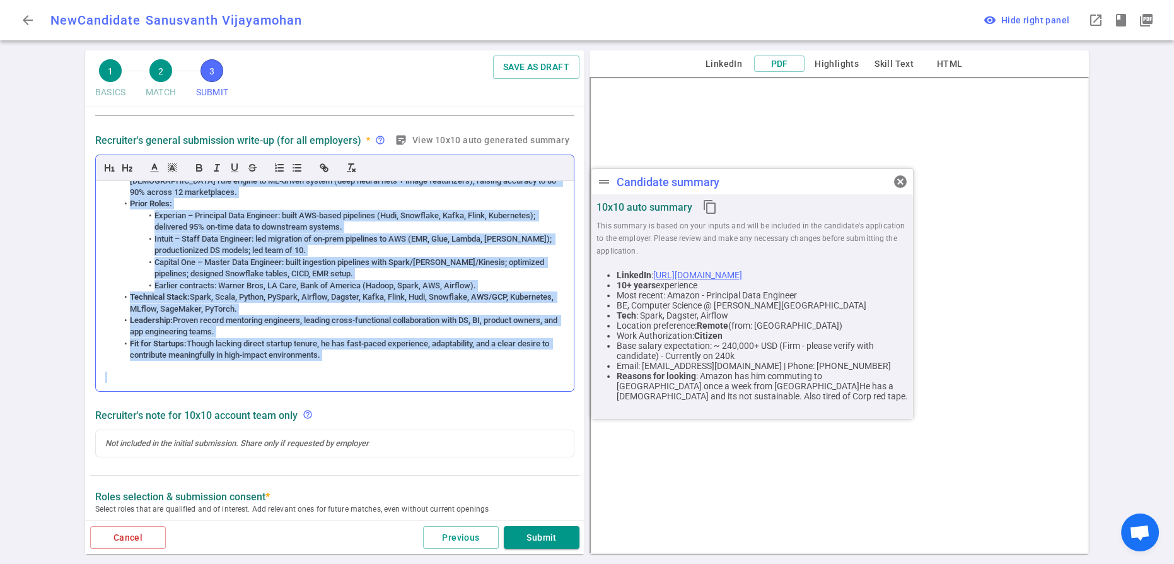
copy div "Loremipsu Dolo Sitametc adip 57+ elits do eiusmodtem incididu utl etdo, magnaal…"
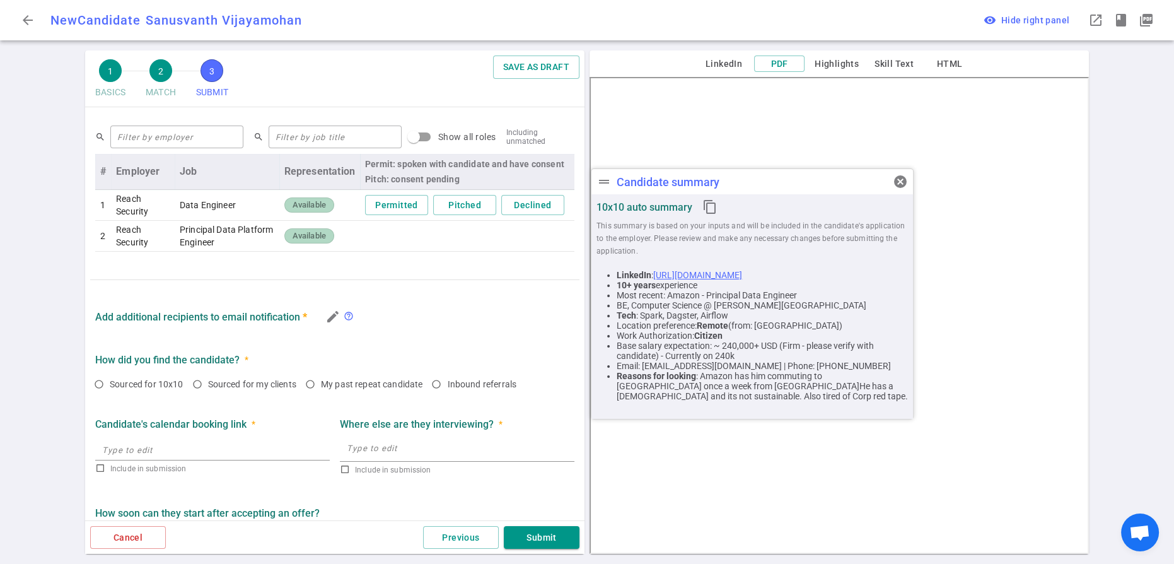
scroll to position [926, 0]
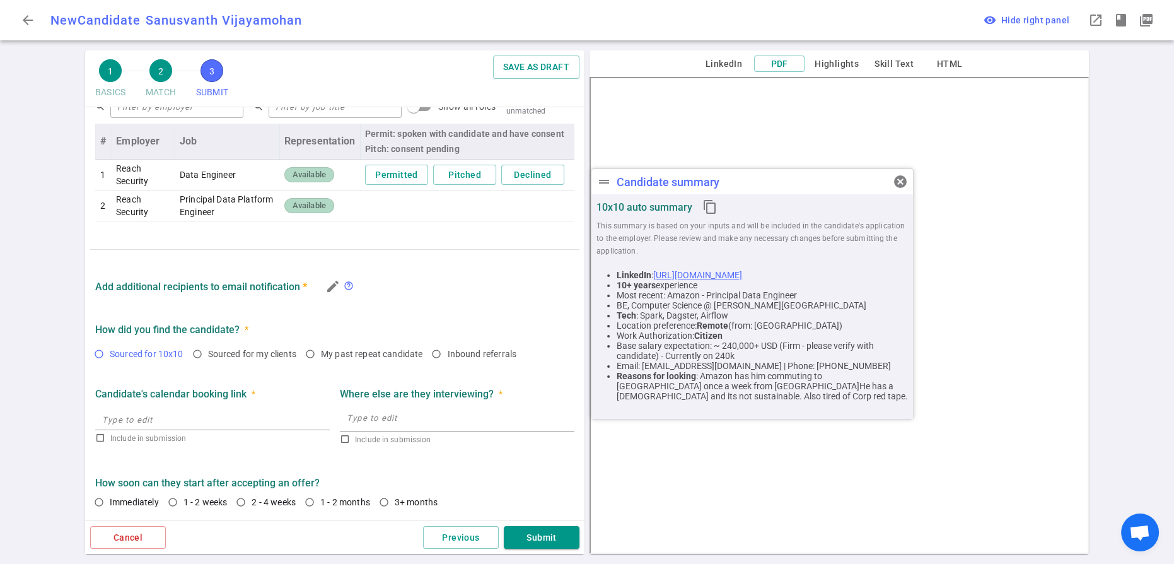
click at [107, 343] on input "Sourced for 10x10" at bounding box center [98, 353] width 21 height 21
radio input "true"
click at [321, 343] on input "My past repeat candidate" at bounding box center [310, 353] width 21 height 21
radio input "true"
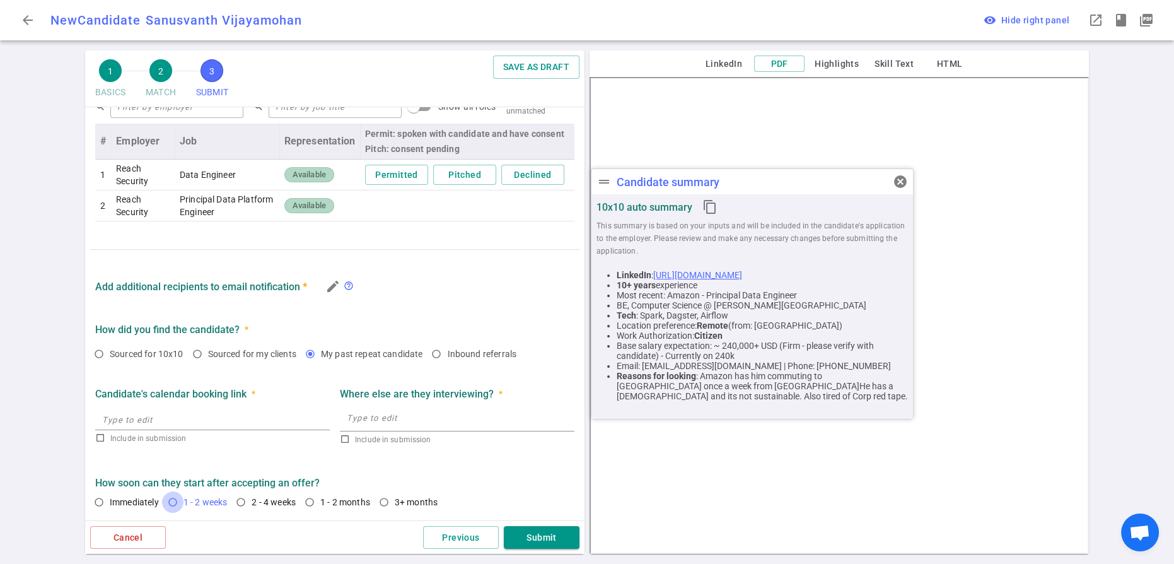
click at [184, 491] on input "1 - 2 weeks" at bounding box center [172, 501] width 21 height 21
radio input "true"
click at [539, 532] on button "Submit" at bounding box center [542, 537] width 76 height 23
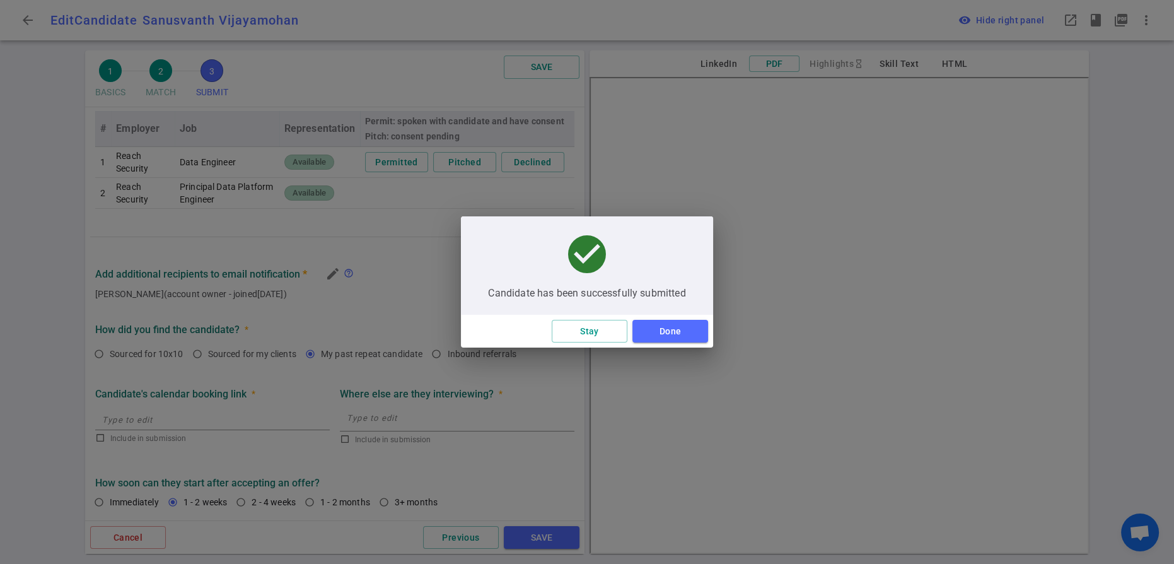
scroll to position [8, 0]
